Goal: Task Accomplishment & Management: Manage account settings

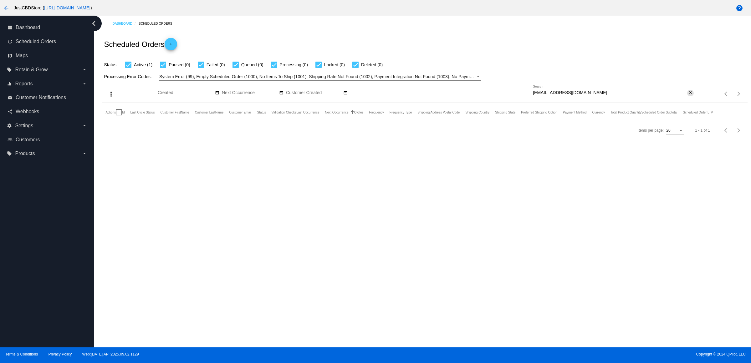
click at [688, 95] on mat-icon "close" at bounding box center [690, 92] width 4 height 5
click at [686, 95] on input "Search" at bounding box center [613, 92] width 161 height 5
paste input "Malinda.malinda@att.net"
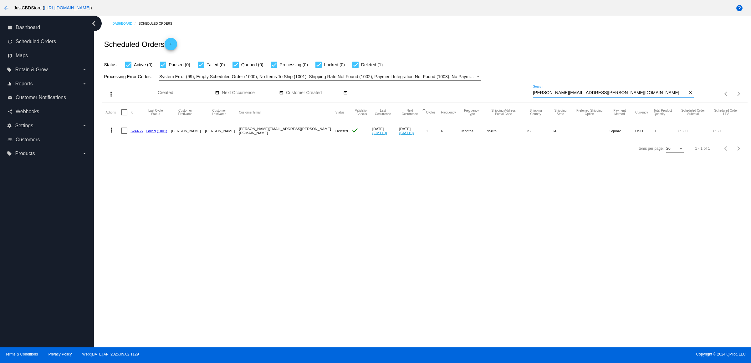
type input "Malinda.malinda@att.net"
click at [141, 133] on link "524455" at bounding box center [136, 131] width 12 height 4
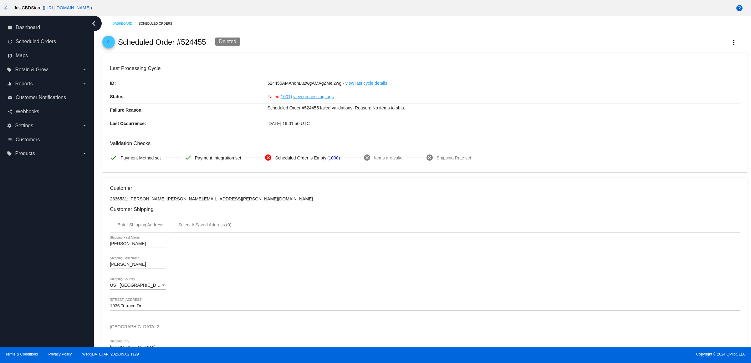
click at [118, 43] on div "arrow_back Scheduled Order #524455 Deleted more_vert" at bounding box center [424, 42] width 645 height 21
click at [111, 44] on mat-icon "arrow_back" at bounding box center [109, 44] width 8 height 8
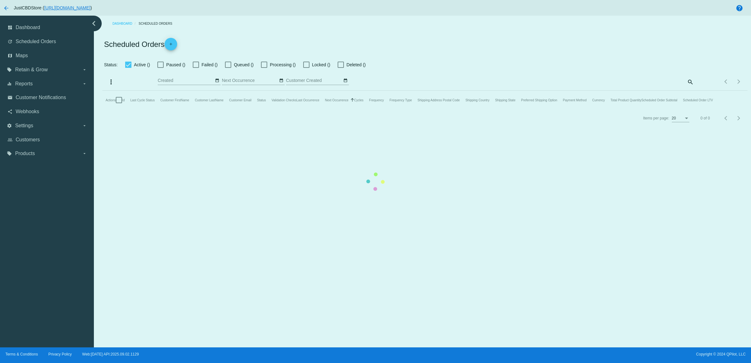
checkbox input "true"
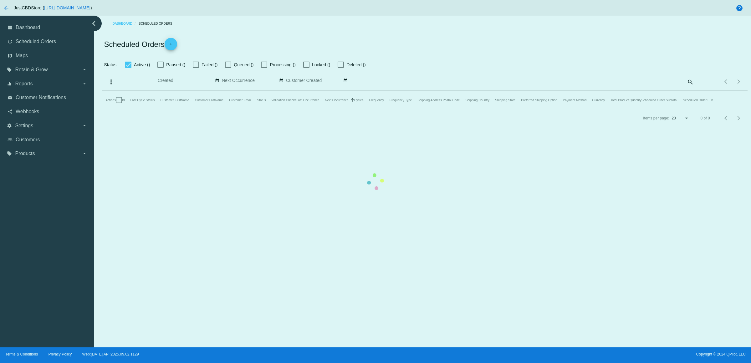
checkbox input "true"
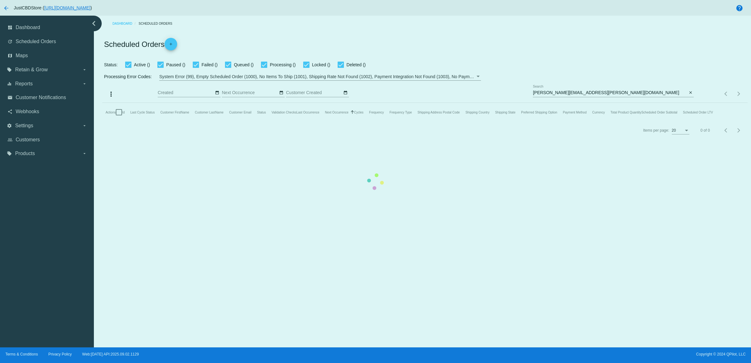
click at [689, 103] on mat-table "Actions Id Last Cycle Status Customer FirstName Customer LastName Customer Emai…" at bounding box center [424, 112] width 645 height 19
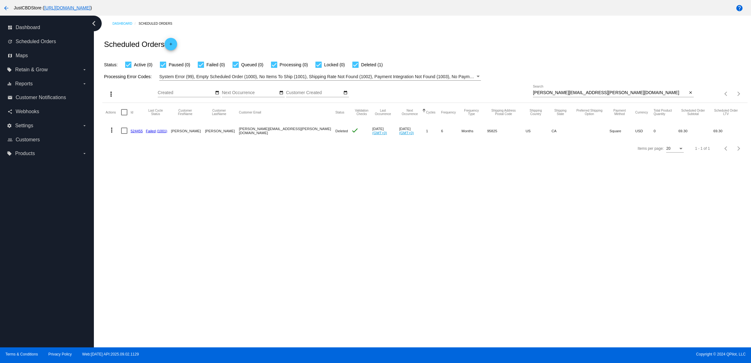
click at [689, 95] on mat-icon "close" at bounding box center [690, 92] width 4 height 5
click at [689, 99] on mat-icon "search" at bounding box center [690, 94] width 8 height 10
click at [689, 95] on input "Search" at bounding box center [613, 92] width 161 height 5
paste input "kbeam53@gmail.com"
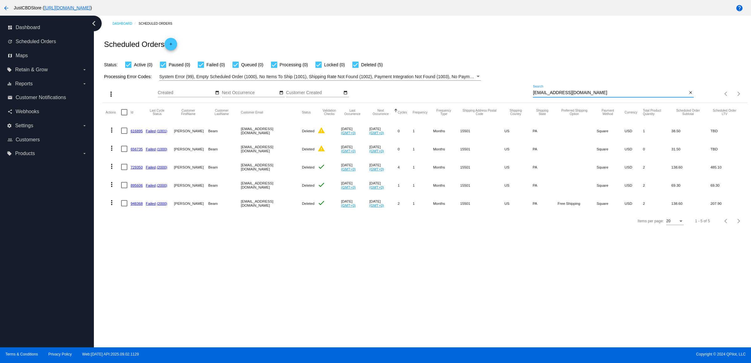
type input "kbeam53@gmail.com"
click at [138, 206] on link "948368" at bounding box center [136, 203] width 12 height 4
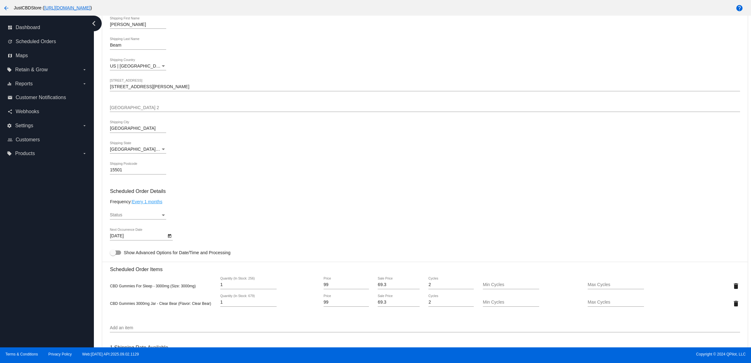
scroll to position [313, 0]
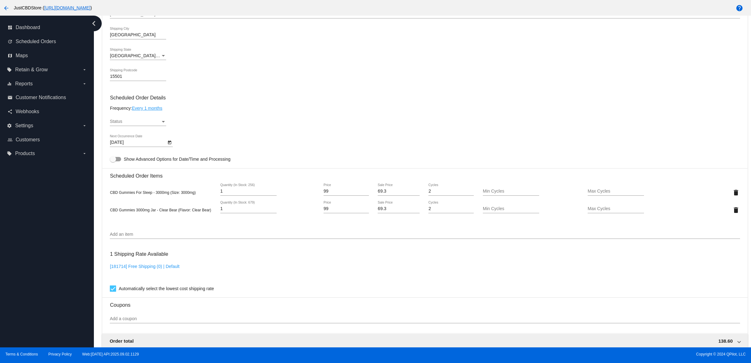
click at [159, 124] on div "Status" at bounding box center [135, 121] width 51 height 5
click at [157, 124] on span "Active" at bounding box center [140, 128] width 56 height 13
click at [219, 125] on div "Active Status" at bounding box center [425, 123] width 630 height 18
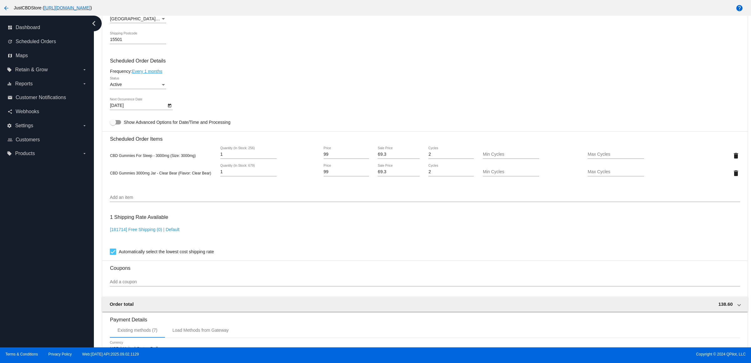
scroll to position [481, 0]
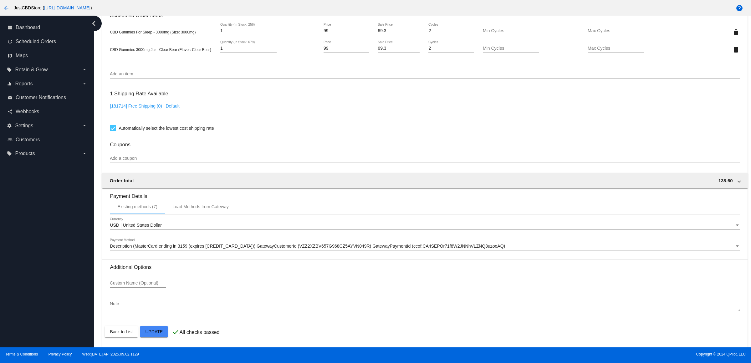
click at [152, 331] on mat-card "Customer 3002998: Kathy Beam kbeam53@gmail.com Customer Shipping Enter Shipping…" at bounding box center [424, 25] width 645 height 643
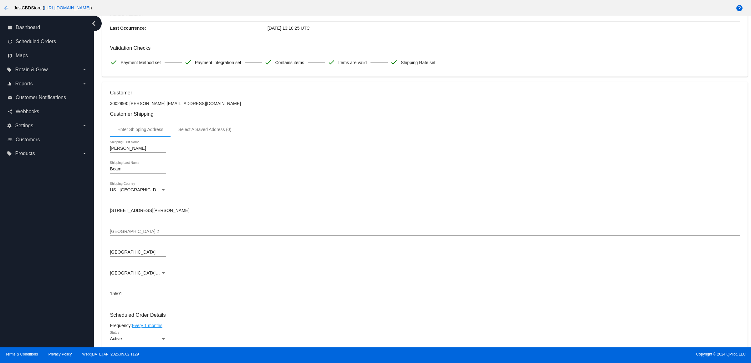
scroll to position [0, 0]
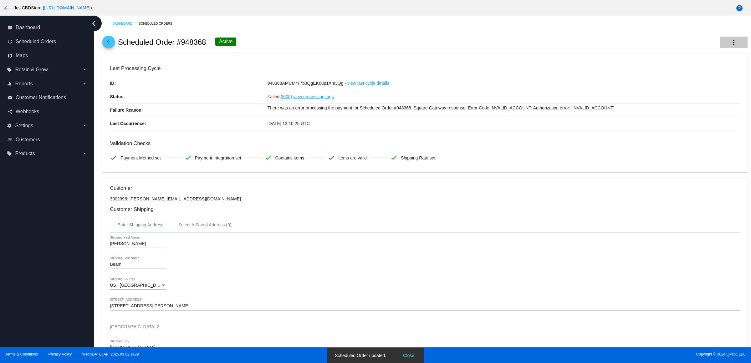
click at [730, 44] on mat-icon "more_vert" at bounding box center [734, 43] width 8 height 8
click at [698, 95] on button "cached Process Now" at bounding box center [697, 93] width 88 height 15
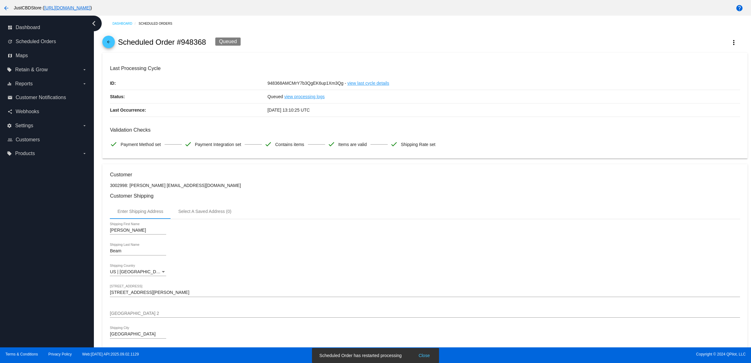
click at [335, 148] on mat-icon "check" at bounding box center [332, 144] width 8 height 8
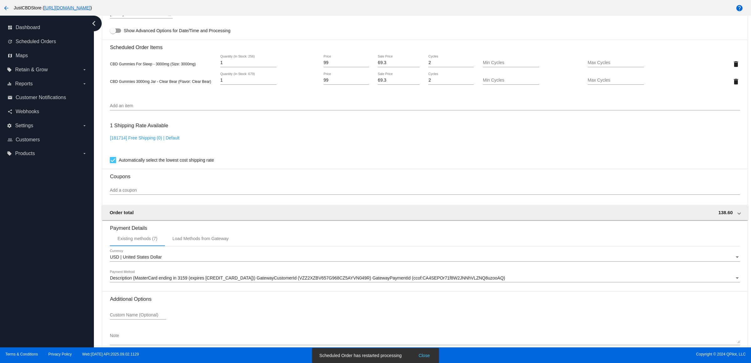
scroll to position [467, 0]
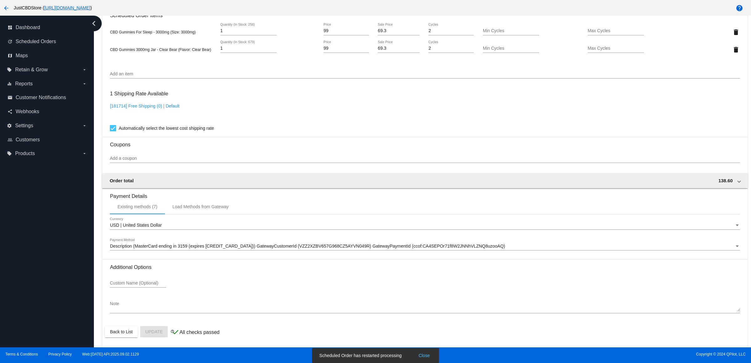
click at [226, 247] on span "Description (MasterCard ending in 3159 (expires [CREDIT_CARD_DATA])) GatewayCus…" at bounding box center [307, 246] width 395 height 5
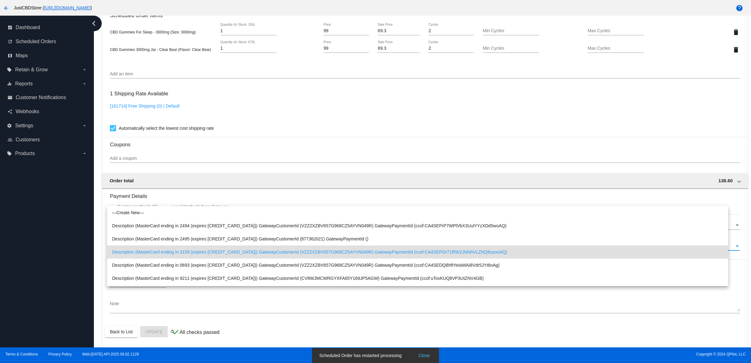
scroll to position [6, 0]
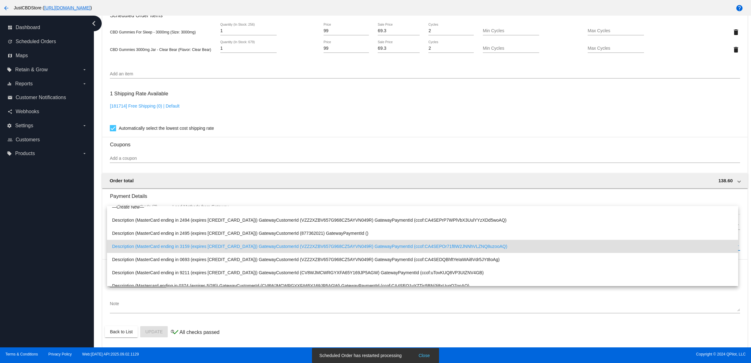
click at [229, 247] on span "Description (MasterCard ending in 3159 (expires [CREDIT_CARD_DATA])) GatewayCus…" at bounding box center [422, 246] width 621 height 13
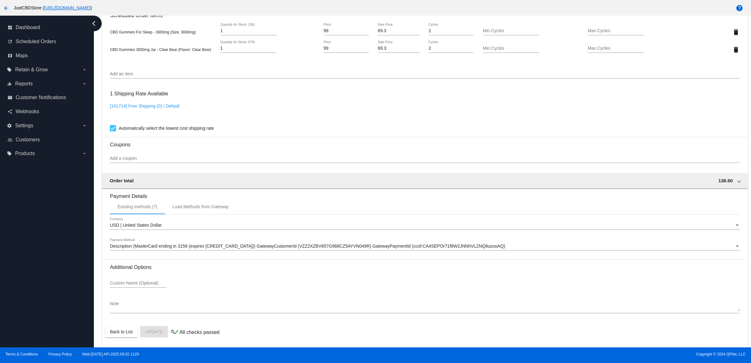
click at [322, 103] on div "1 Shipping Rate Available [181714] Free Shipping (0) | Default Automatically se…" at bounding box center [425, 109] width 630 height 45
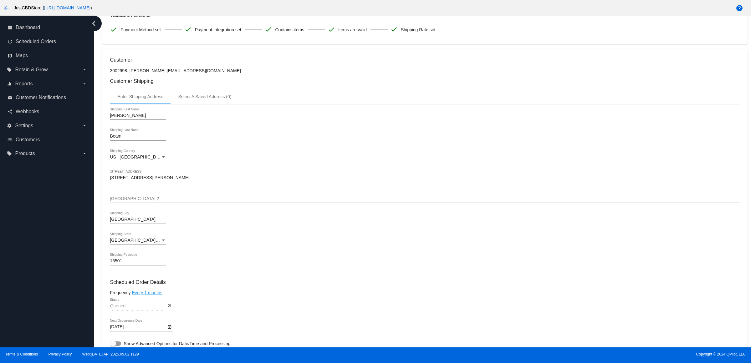
scroll to position [0, 0]
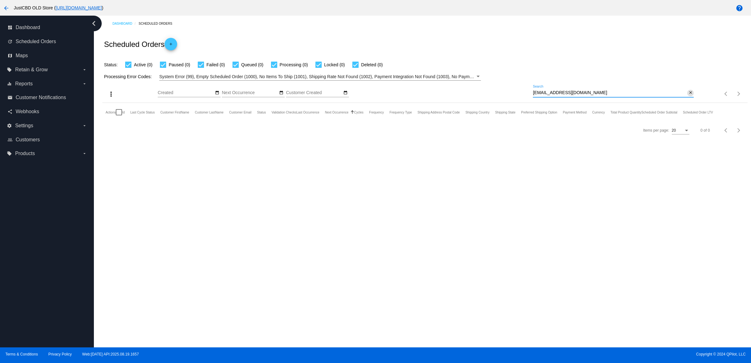
click at [688, 95] on mat-icon "close" at bounding box center [690, 92] width 4 height 5
click at [686, 99] on mat-icon "search" at bounding box center [690, 94] width 8 height 10
click at [684, 95] on input "Search" at bounding box center [613, 92] width 161 height 5
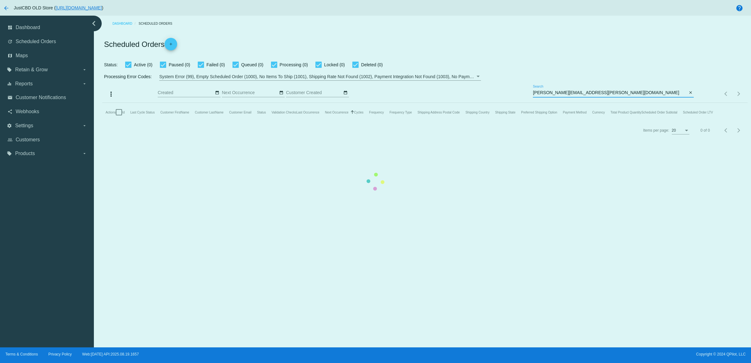
type input "Malinda.malinda@att.net"
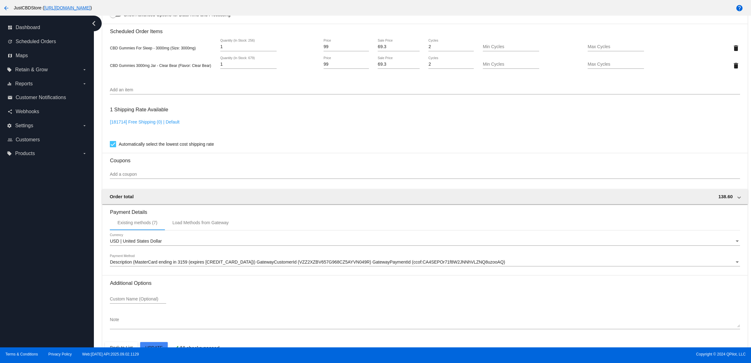
scroll to position [481, 0]
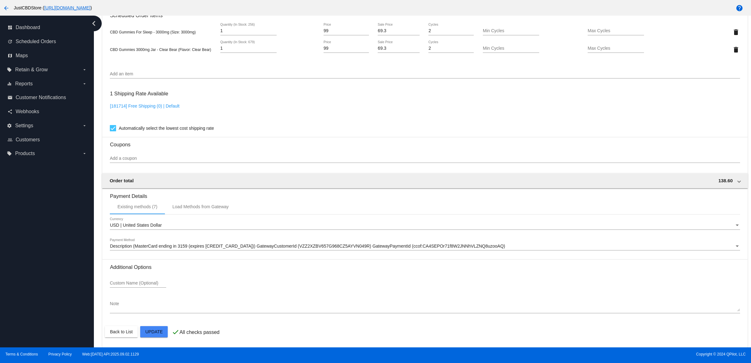
click at [278, 244] on span "Description (MasterCard ending in 3159 (expires [CREDIT_CARD_DATA])) GatewayCus…" at bounding box center [307, 246] width 395 height 5
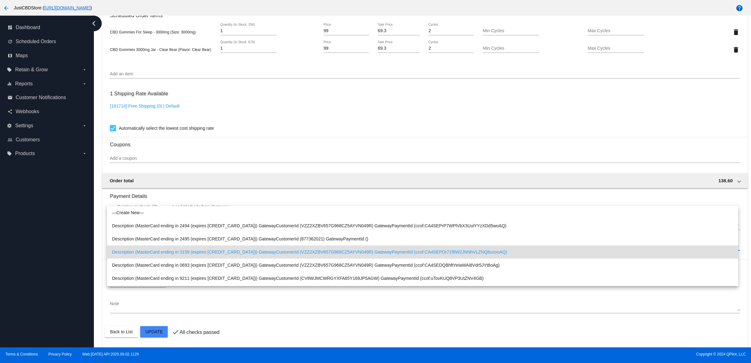
scroll to position [6, 0]
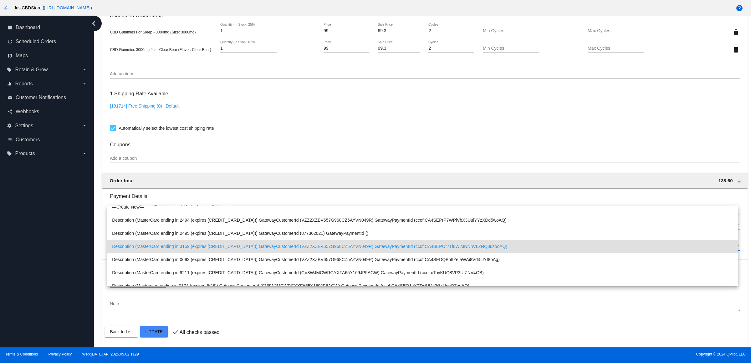
click at [278, 244] on span "Description (MasterCard ending in 3159 (expires [CREDIT_CARD_DATA])) GatewayCus…" at bounding box center [422, 246] width 621 height 13
click at [278, 244] on span "Description (MasterCard ending in 3159 (expires [CREDIT_CARD_DATA])) GatewayCus…" at bounding box center [307, 246] width 395 height 5
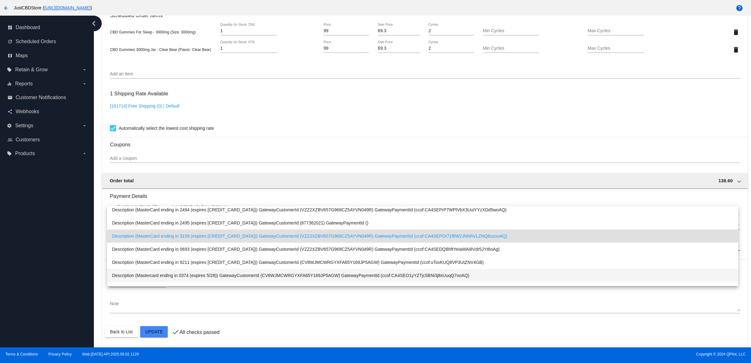
scroll to position [25, 0]
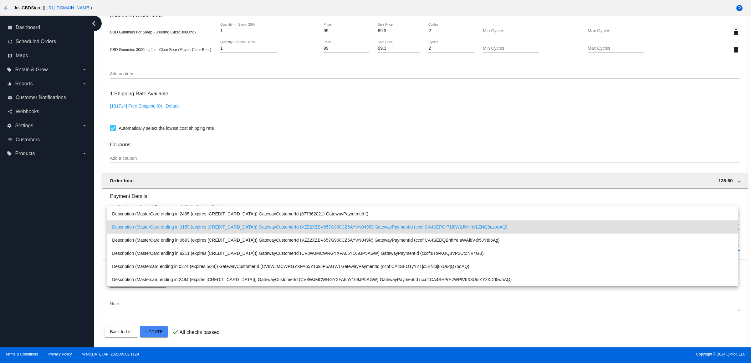
click at [223, 227] on span "Description (MasterCard ending in 3159 (expires [CREDIT_CARD_DATA])) GatewayCus…" at bounding box center [422, 227] width 621 height 13
